Goal: Transaction & Acquisition: Obtain resource

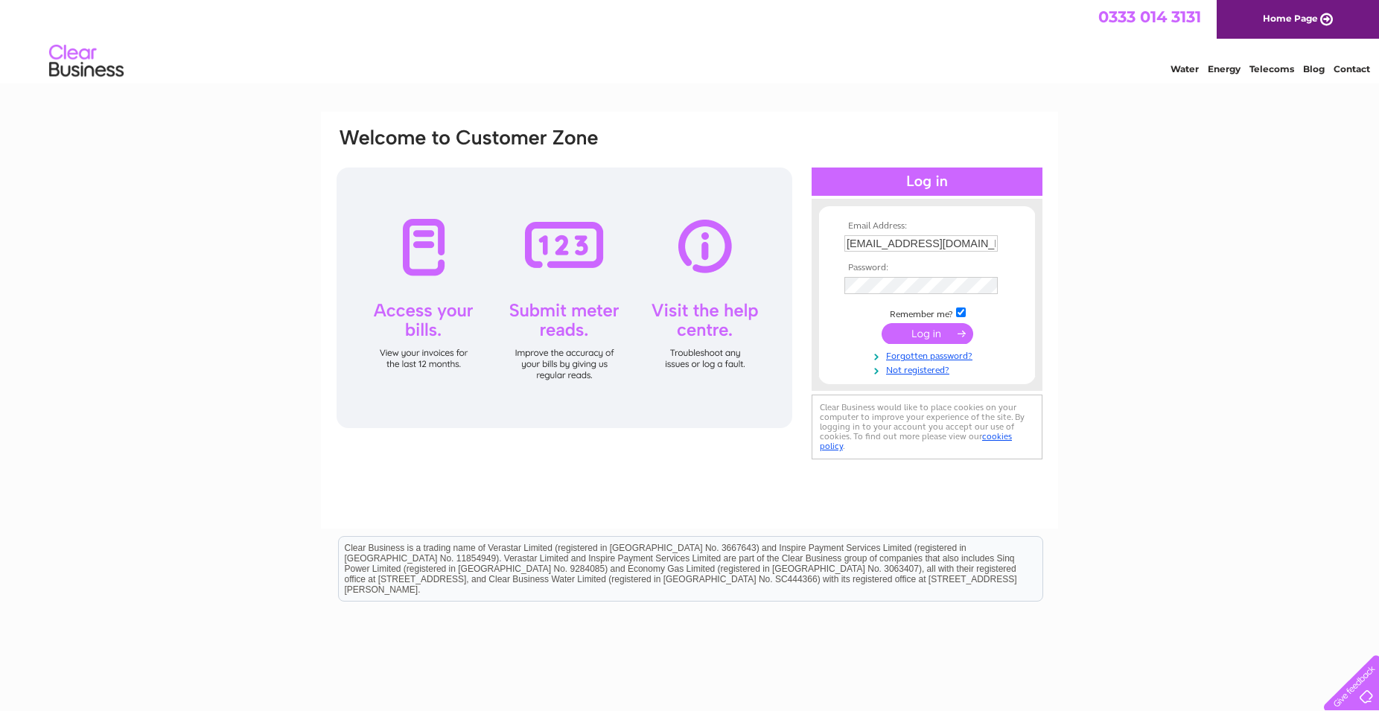
click at [920, 334] on input "submit" at bounding box center [928, 333] width 92 height 21
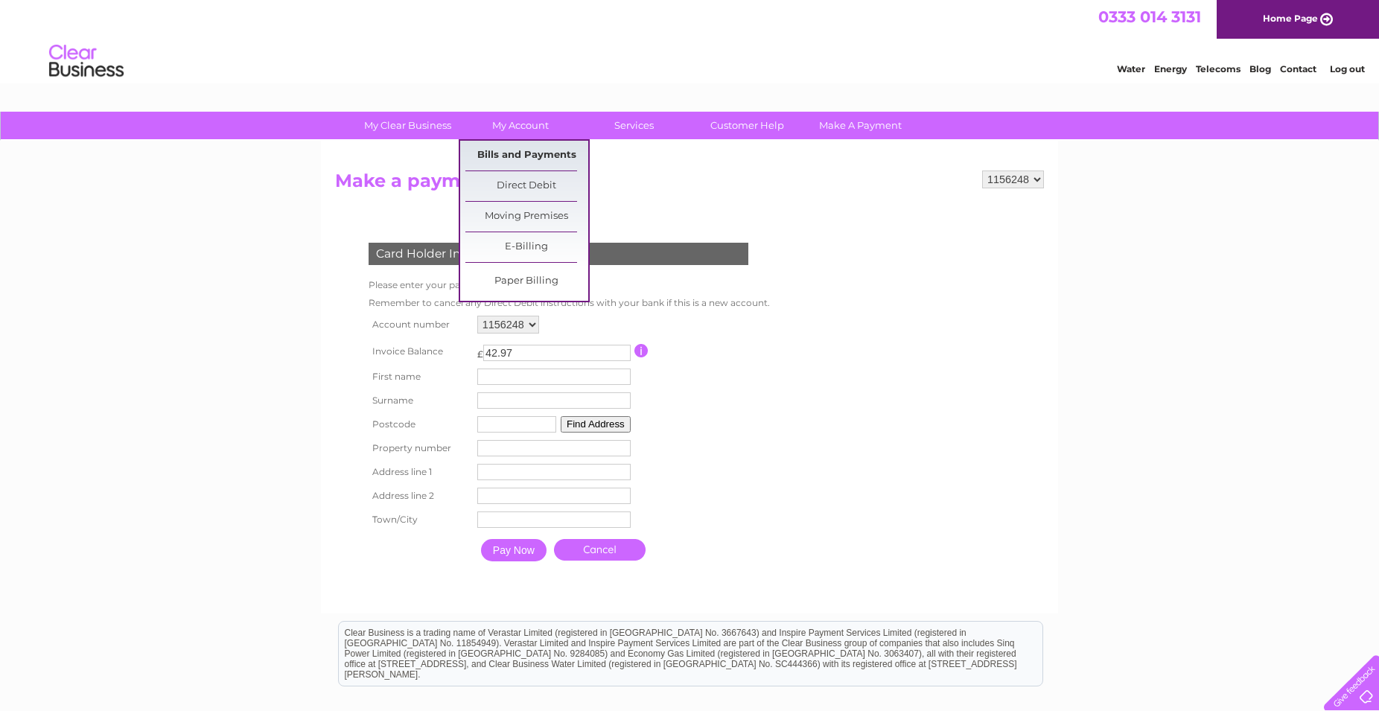
click at [530, 161] on link "Bills and Payments" at bounding box center [527, 156] width 123 height 30
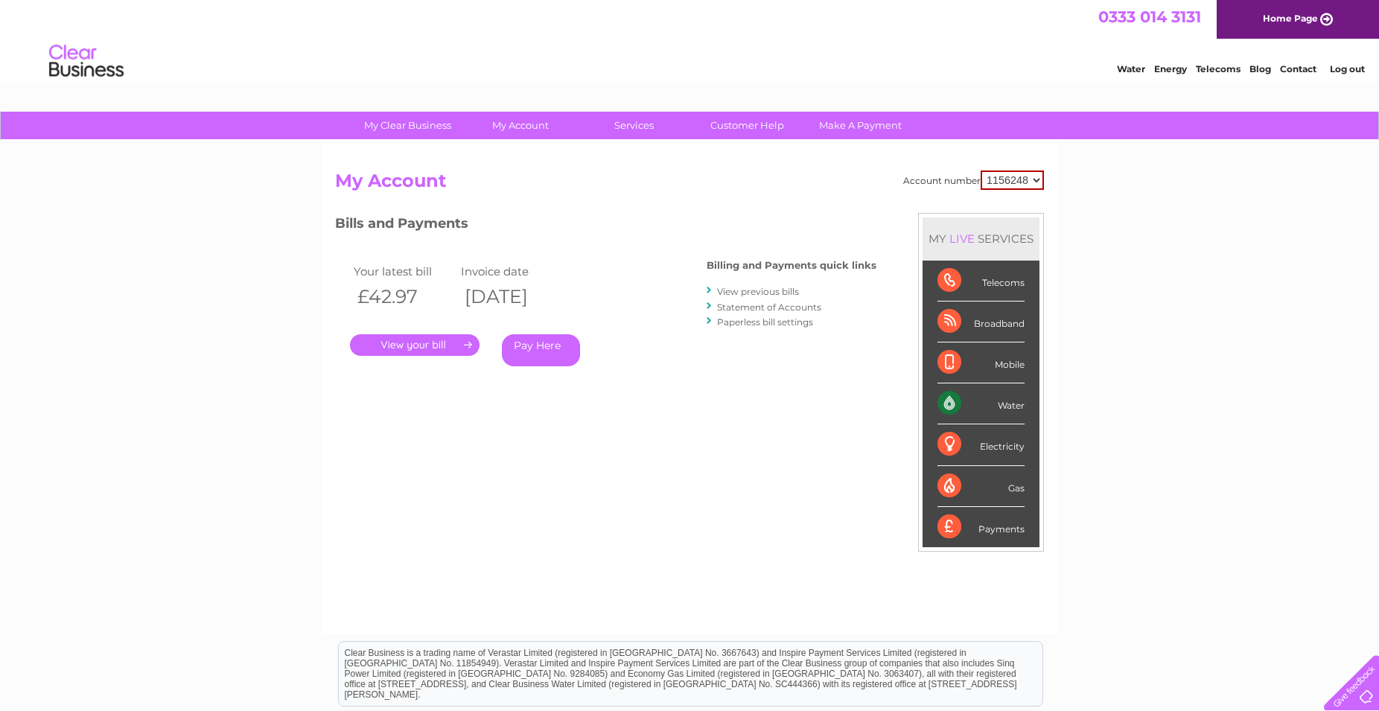
click at [445, 337] on link "." at bounding box center [415, 345] width 130 height 22
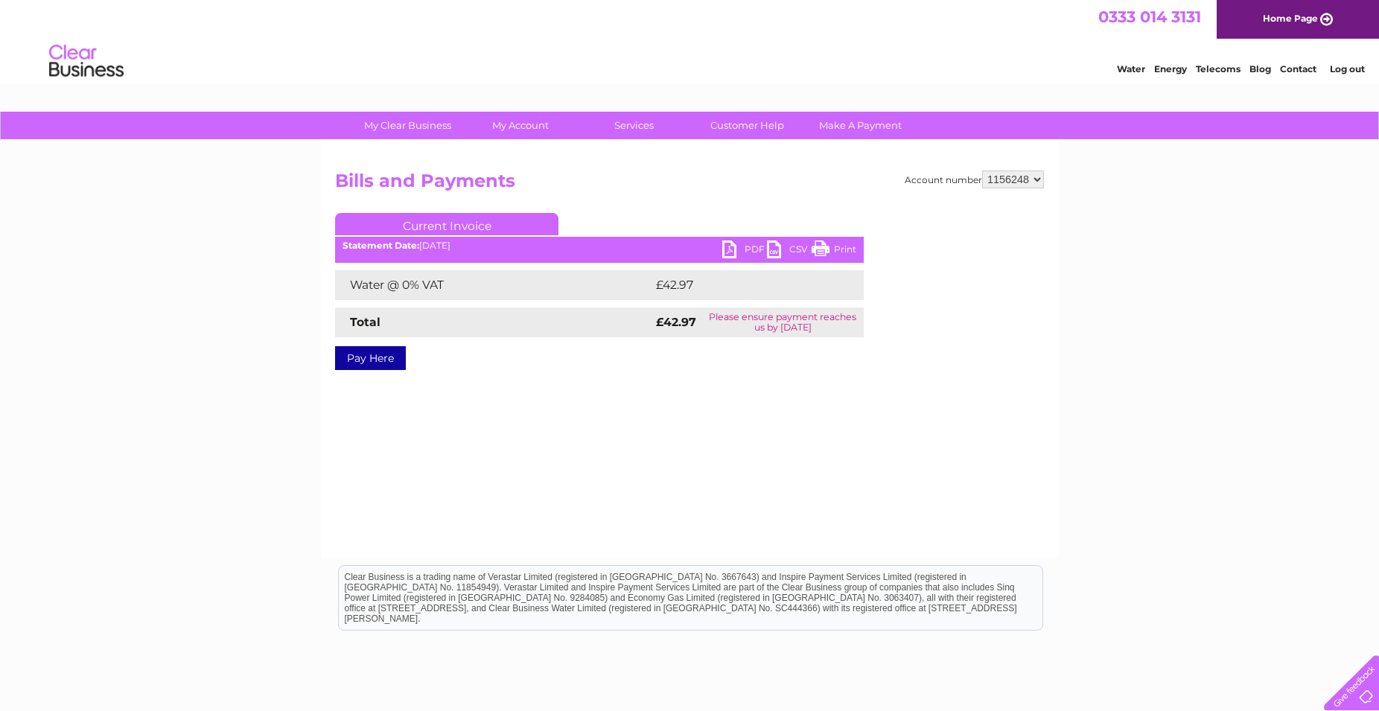
click at [746, 250] on link "PDF" at bounding box center [744, 252] width 45 height 22
